Goal: Find specific page/section: Find specific page/section

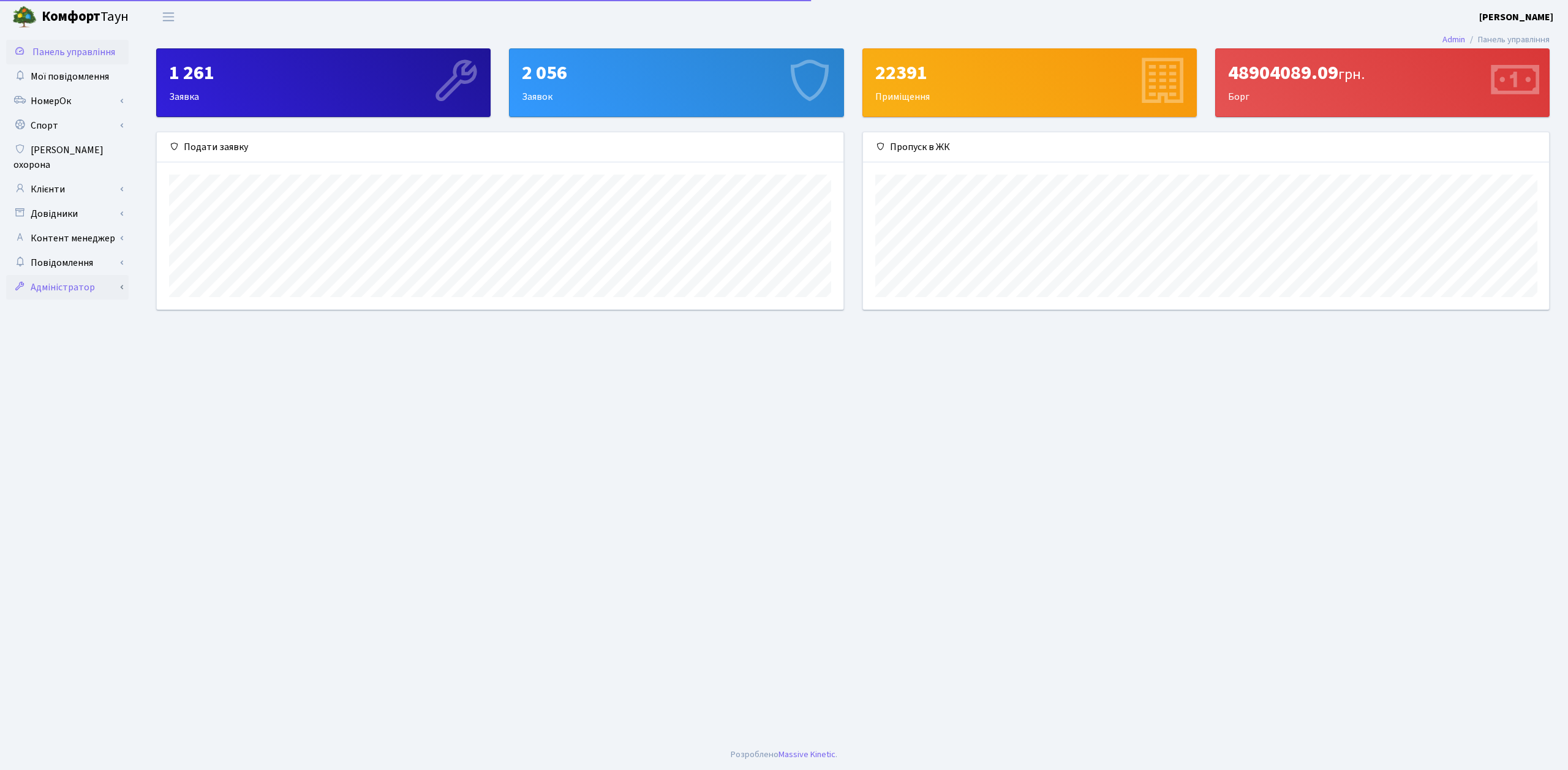
scroll to position [177, 686]
click at [81, 275] on link "Адміністратор" at bounding box center [68, 287] width 122 height 24
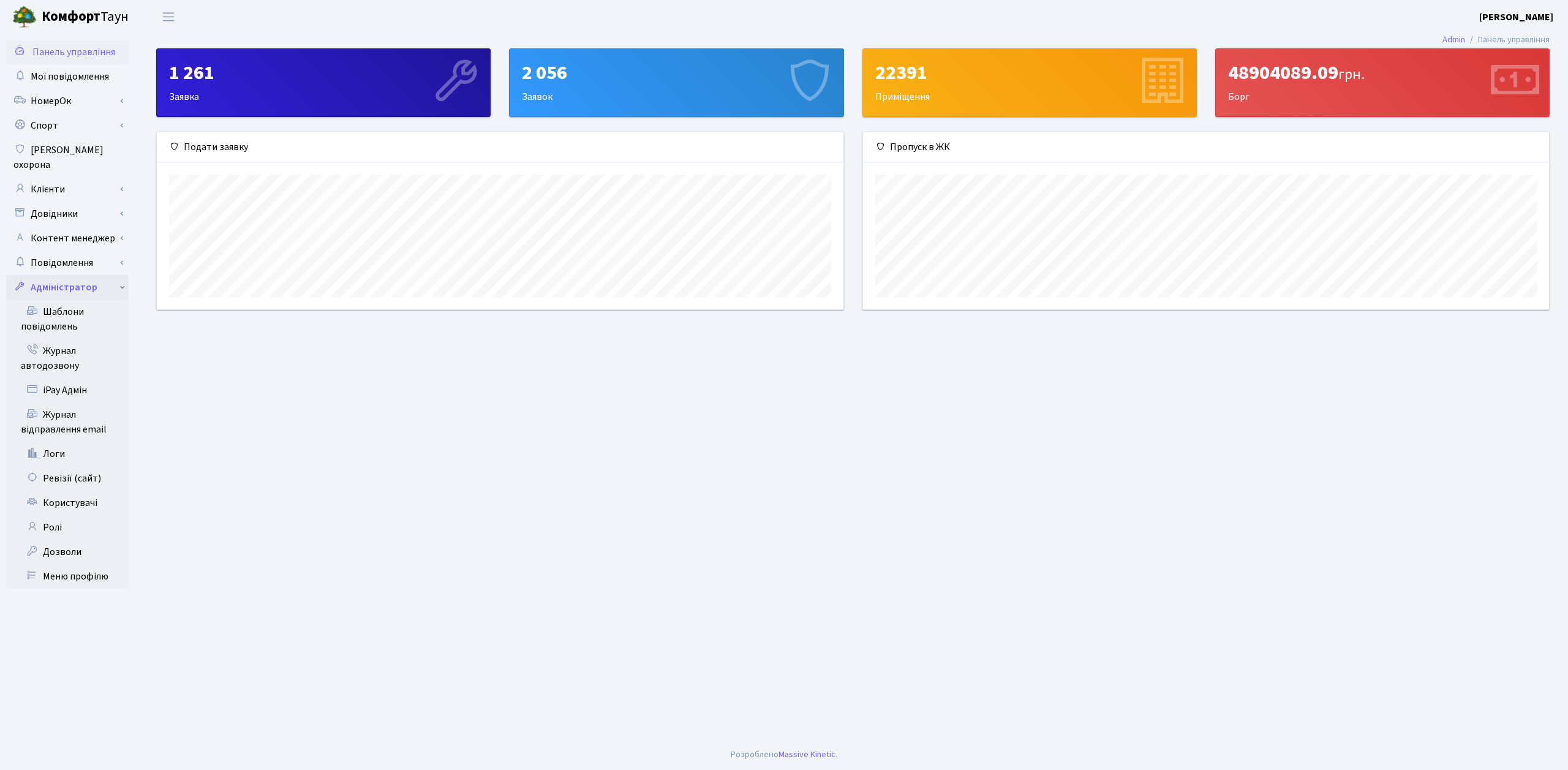
click at [71, 275] on link "Адміністратор" at bounding box center [68, 287] width 122 height 24
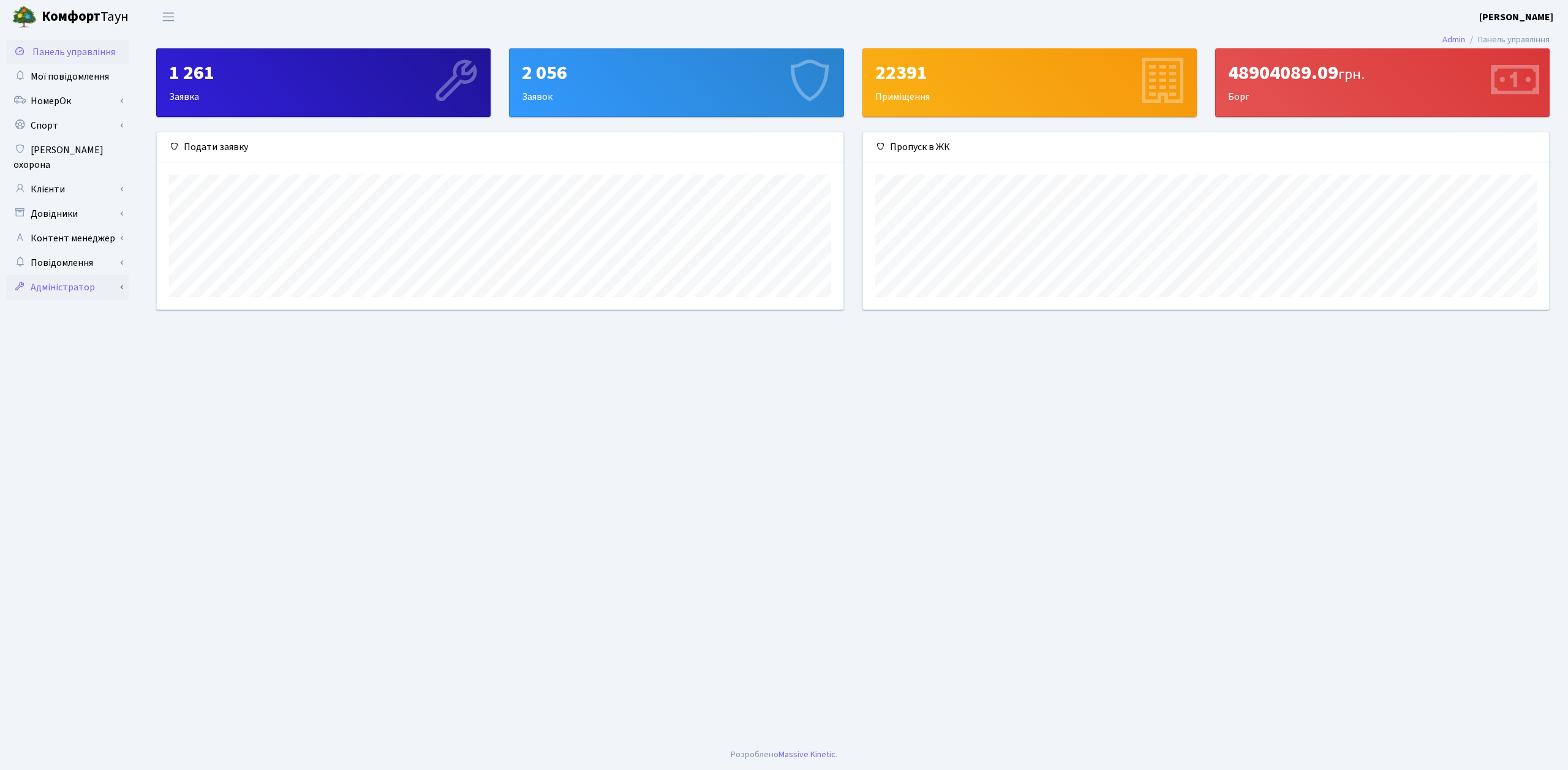
click at [81, 275] on link "Адміністратор" at bounding box center [68, 287] width 122 height 24
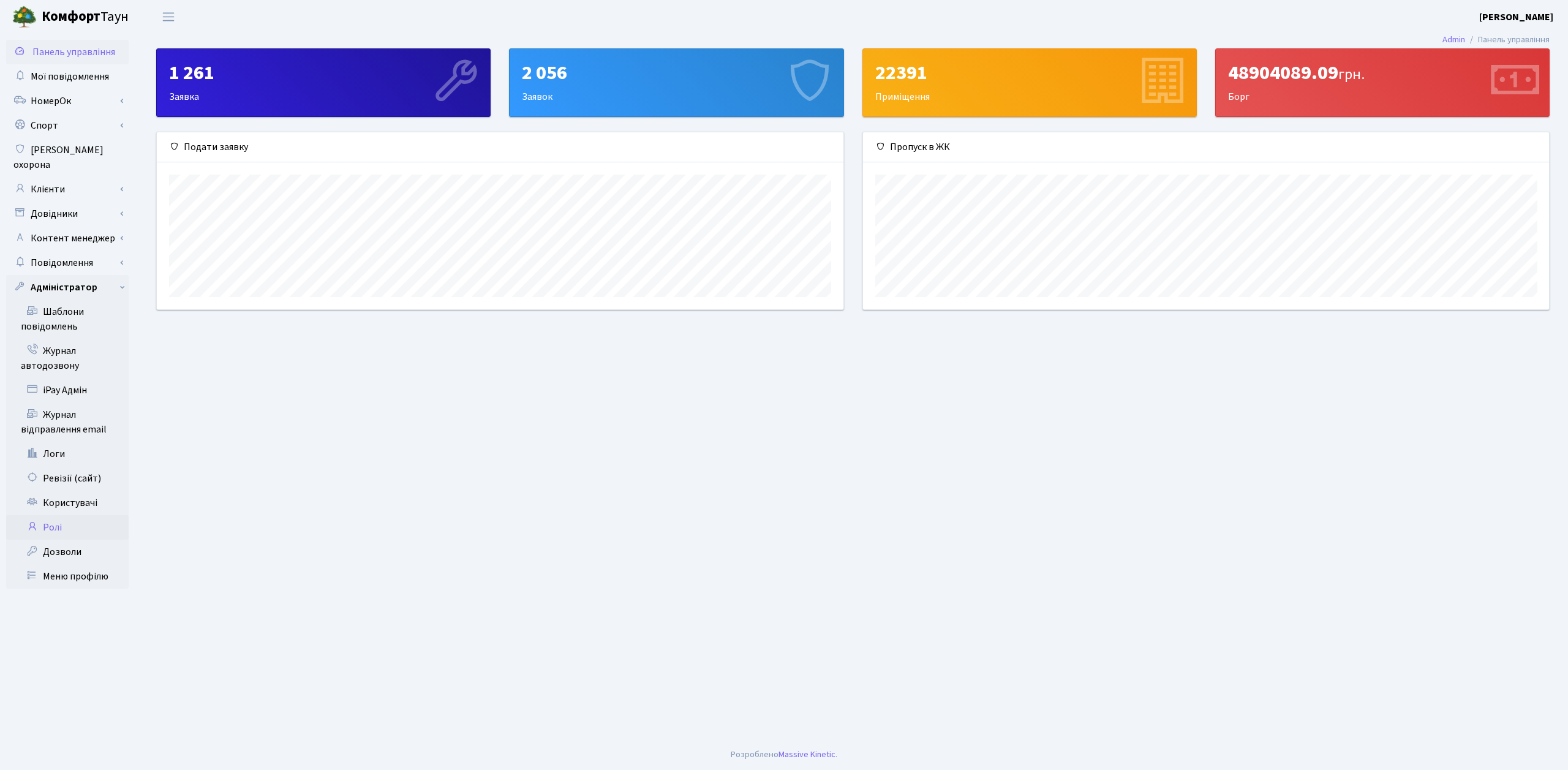
click at [64, 519] on link "Ролі" at bounding box center [68, 527] width 122 height 24
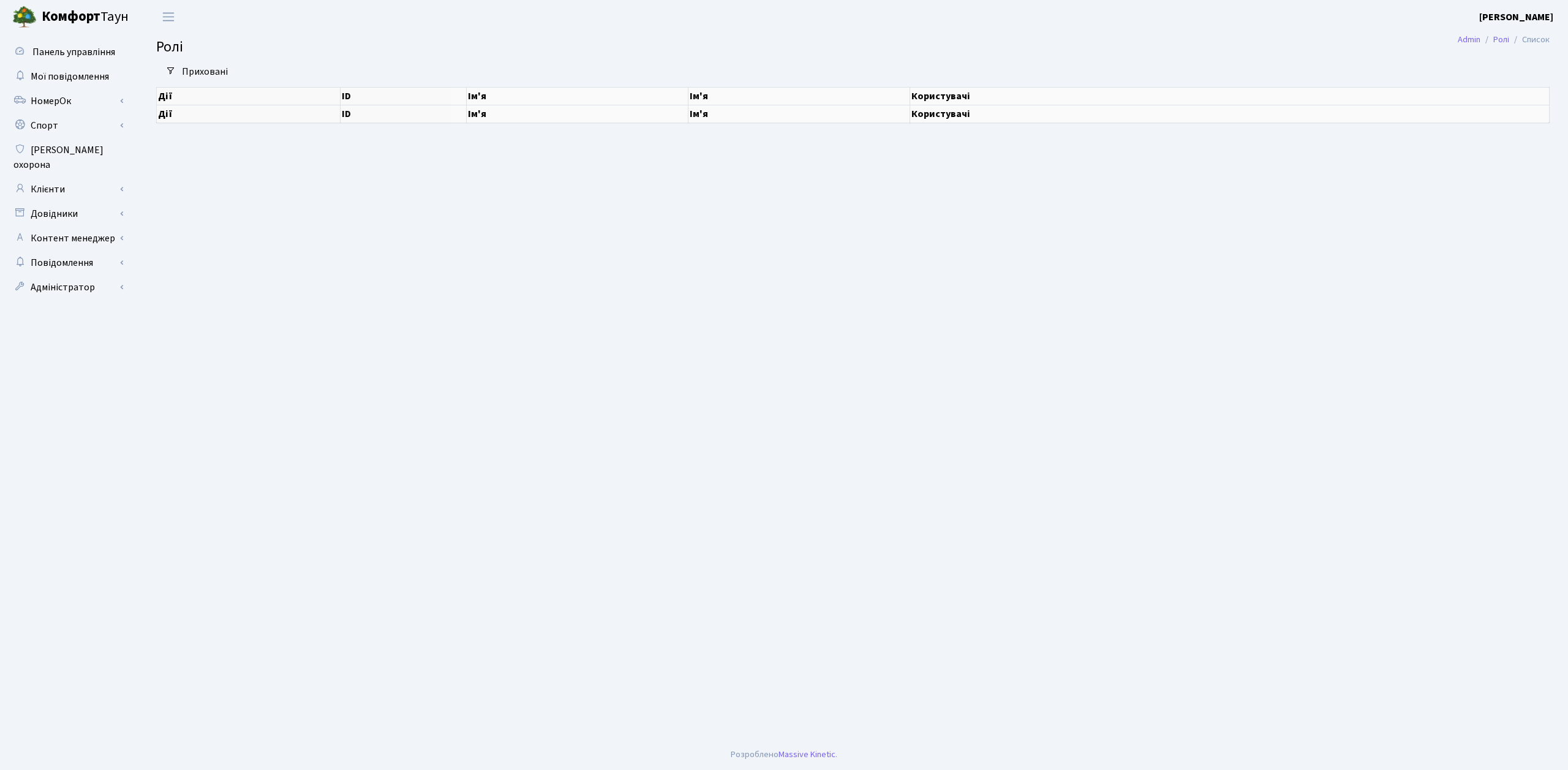
select select "25"
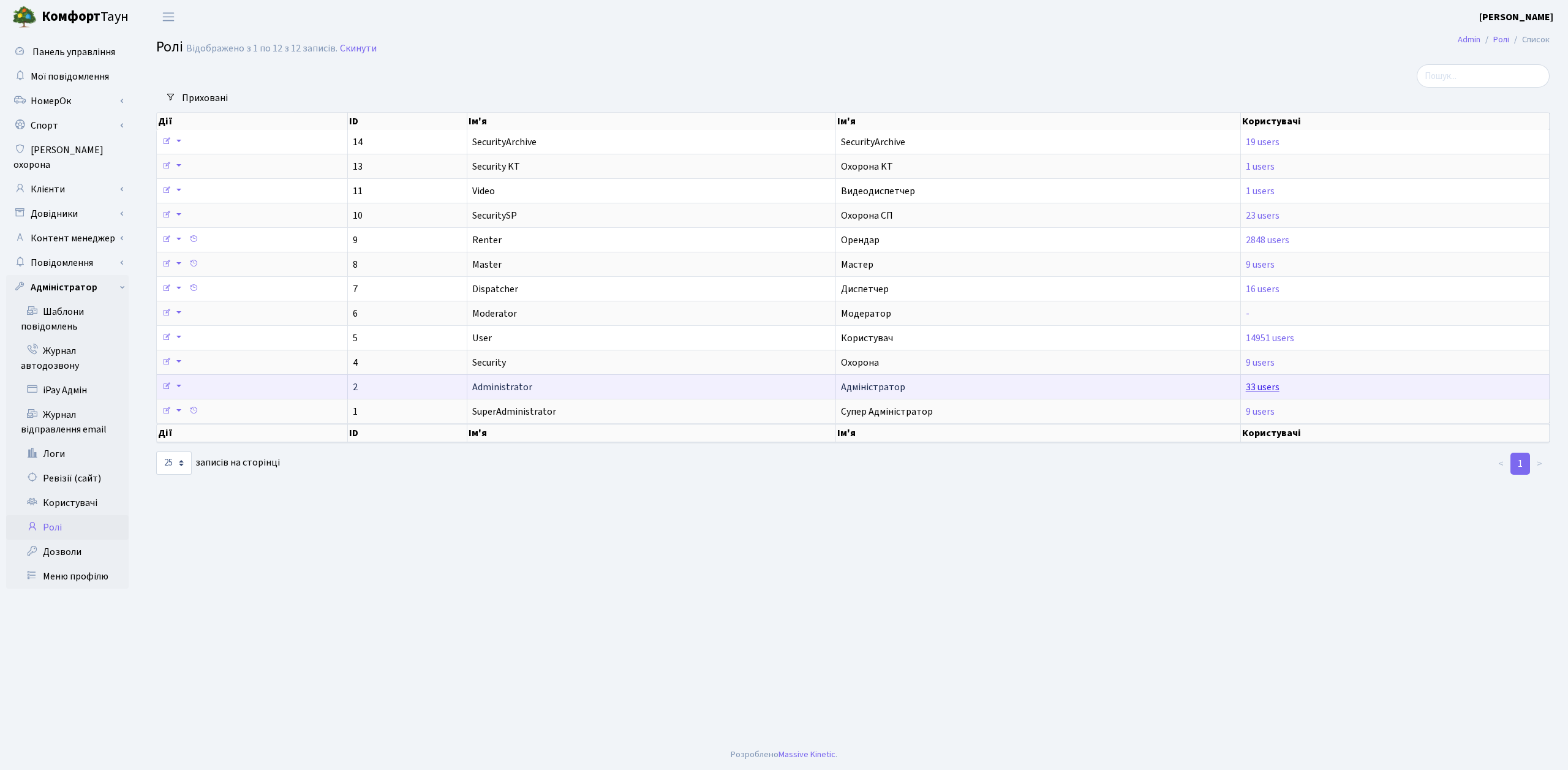
click at [1262, 387] on link "33 users" at bounding box center [1263, 387] width 34 height 14
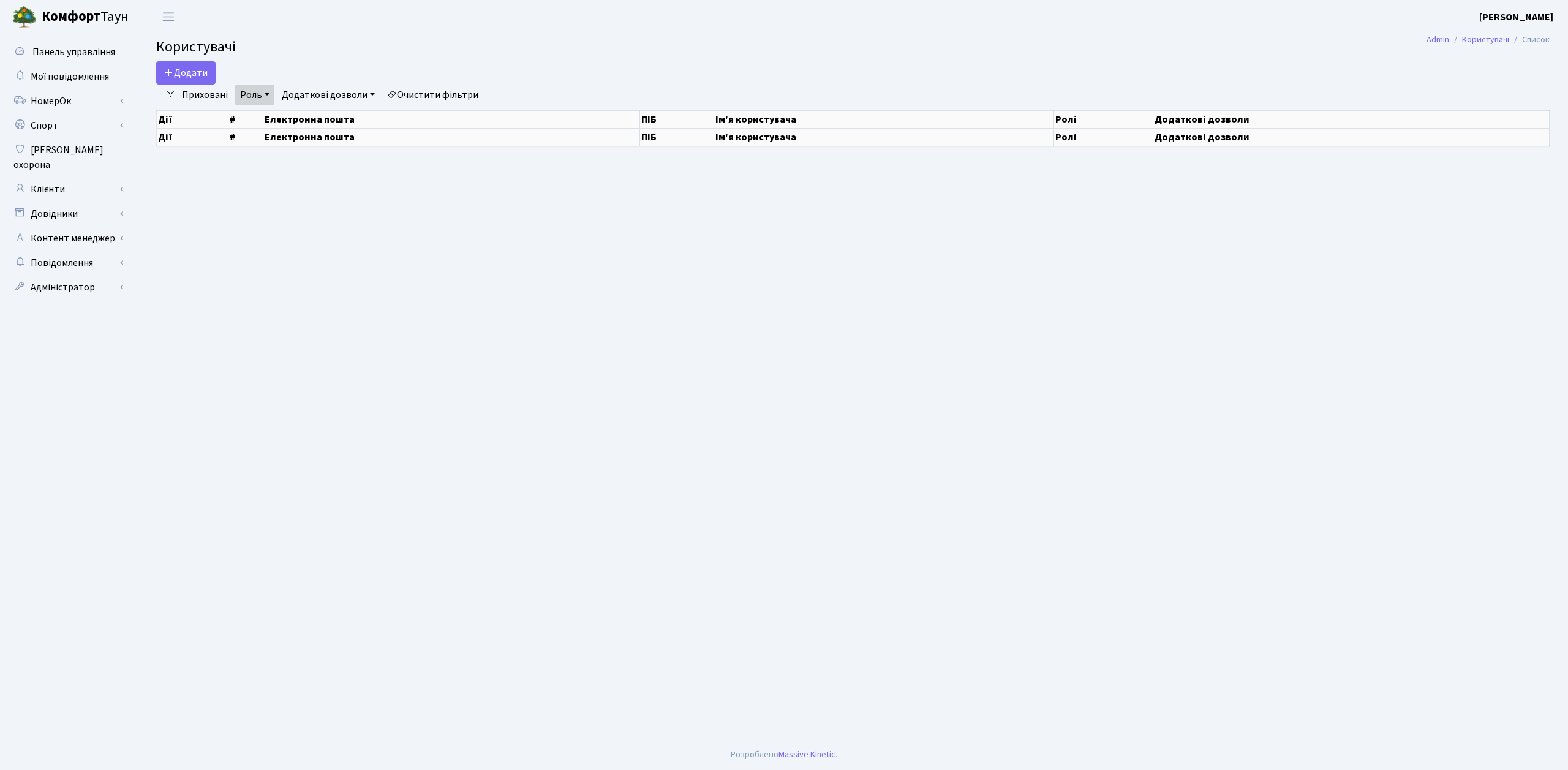
select select "25"
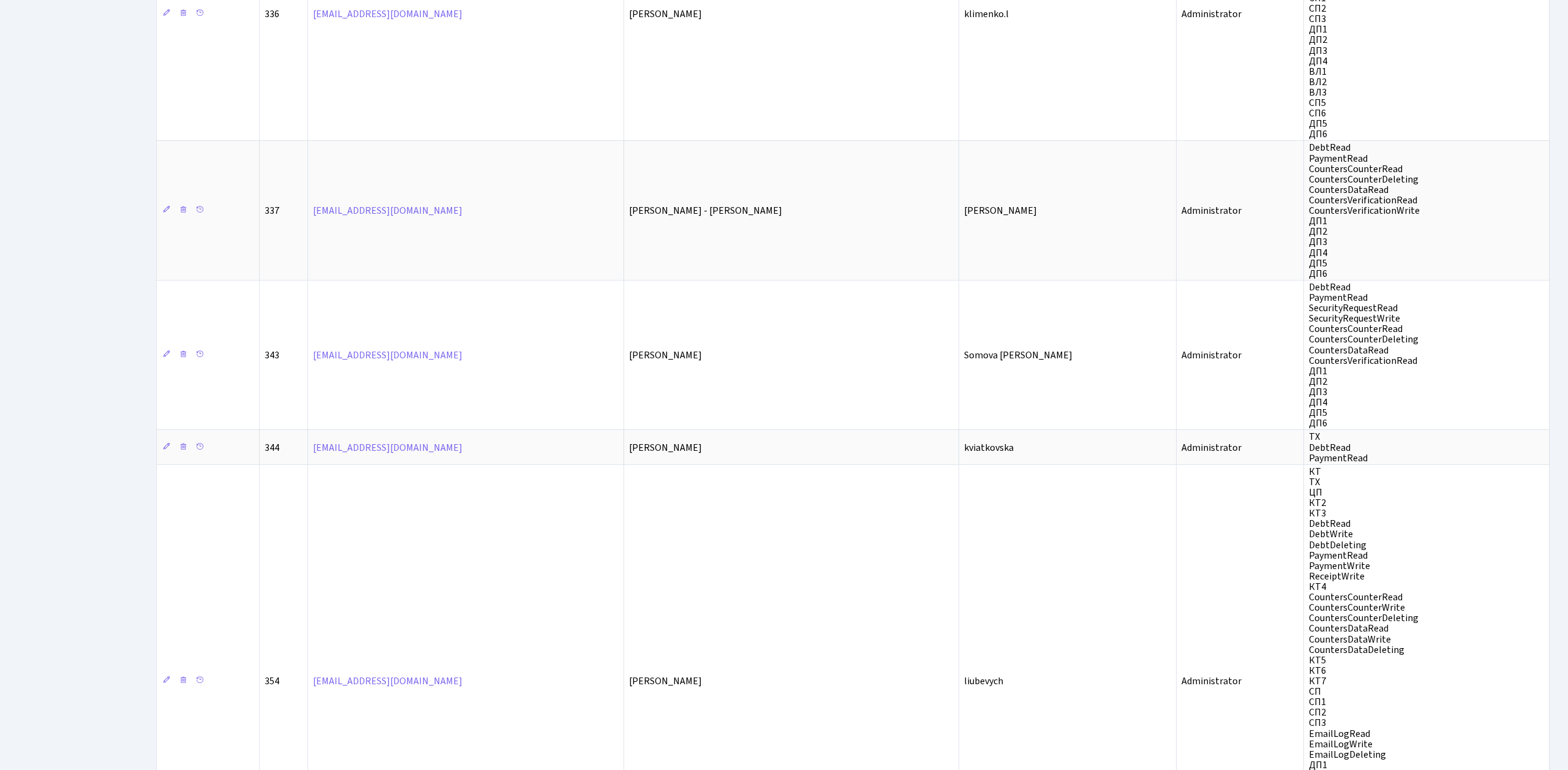
scroll to position [5219, 0]
